Goal: Communication & Community: Connect with others

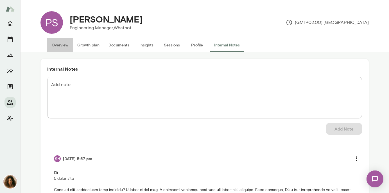
click at [62, 42] on button "Overview" at bounding box center [60, 44] width 26 height 13
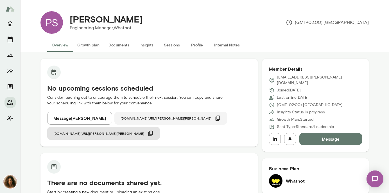
click at [136, 118] on span "[DOMAIN_NAME][URL][PERSON_NAME][PERSON_NAME]" at bounding box center [166, 118] width 91 height 4
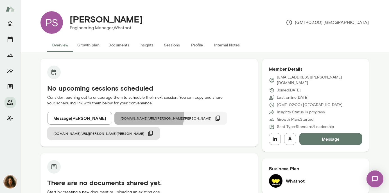
click at [145, 115] on button "[DOMAIN_NAME][URL][PERSON_NAME][PERSON_NAME]" at bounding box center [170, 118] width 113 height 13
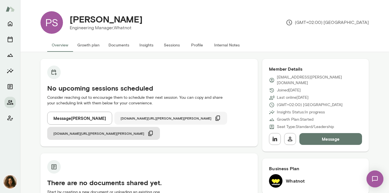
click at [132, 117] on span "[DOMAIN_NAME][URL][PERSON_NAME][PERSON_NAME]" at bounding box center [166, 118] width 91 height 4
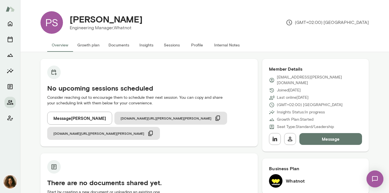
drag, startPoint x: 8, startPoint y: 17, endPoint x: 375, endPoint y: 187, distance: 404.5
click at [375, 181] on img at bounding box center [375, 178] width 23 height 23
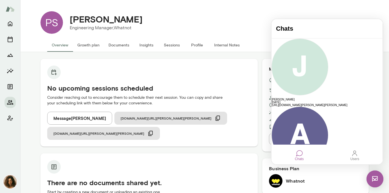
click at [15, 179] on img at bounding box center [9, 181] width 13 height 13
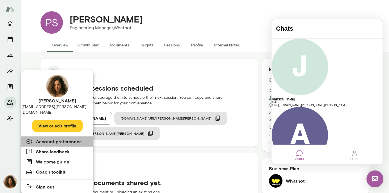
click at [76, 138] on h6 "Account preferences" at bounding box center [59, 141] width 46 height 7
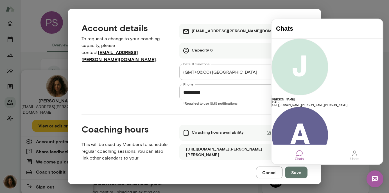
click at [247, 133] on div "Coaching hours availability View and edit" at bounding box center [243, 133] width 128 height 16
click at [375, 181] on img at bounding box center [375, 178] width 17 height 17
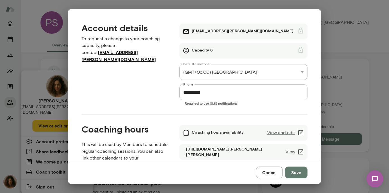
click at [301, 131] on icon at bounding box center [301, 132] width 7 height 7
click at [269, 174] on button "Cancel" at bounding box center [269, 172] width 27 height 12
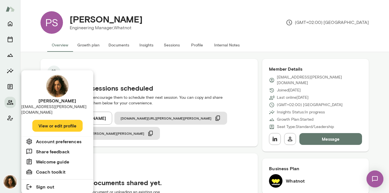
click at [374, 177] on img at bounding box center [375, 178] width 23 height 23
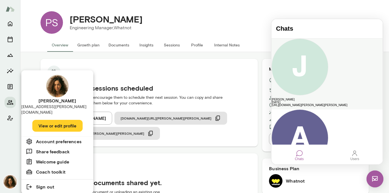
click at [344, 98] on div "[PERSON_NAME]" at bounding box center [327, 99] width 111 height 3
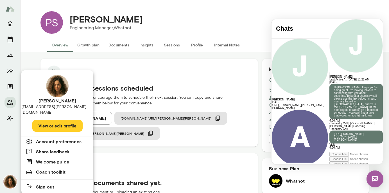
scroll to position [2, 0]
click at [193, 51] on div at bounding box center [194, 96] width 389 height 193
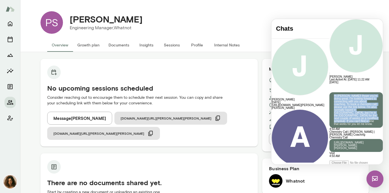
drag, startPoint x: 333, startPoint y: 105, endPoint x: 310, endPoint y: 59, distance: 51.3
click at [330, 84] on div "Hi [PERSON_NAME]! Ihope you're doing great. I'm looking forward to connecting w…" at bounding box center [356, 107] width 53 height 47
copy p "Hi [PERSON_NAME]! Ihope you're doing great. I'm looking forward to connecting w…"
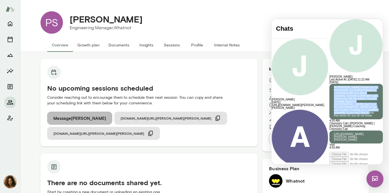
click at [81, 116] on button "Message [PERSON_NAME]" at bounding box center [79, 118] width 65 height 13
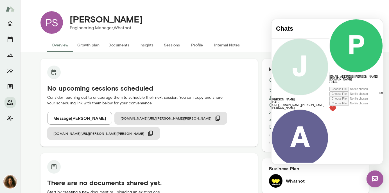
scroll to position [0, 0]
click at [330, 87] on div at bounding box center [356, 85] width 53 height 3
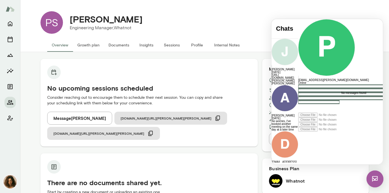
click at [298, 112] on div "**********" at bounding box center [349, 98] width 102 height 28
click at [298, 132] on icon at bounding box center [298, 132] width 0 height 0
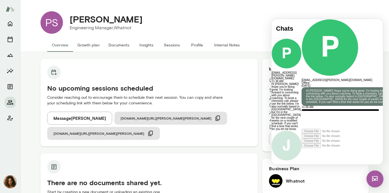
click at [302, 148] on icon at bounding box center [302, 148] width 0 height 0
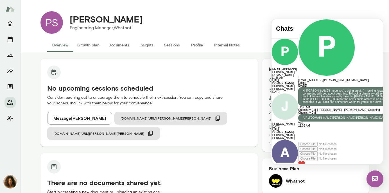
scroll to position [101, 0]
